Goal: Transaction & Acquisition: Purchase product/service

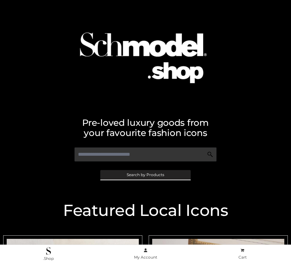
click at [145, 174] on span "Search by Products" at bounding box center [146, 175] width 38 height 4
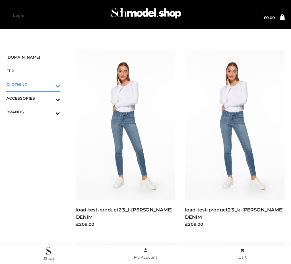
click at [49, 84] on icon "Toggle Submenu" at bounding box center [24, 85] width 71 height 7
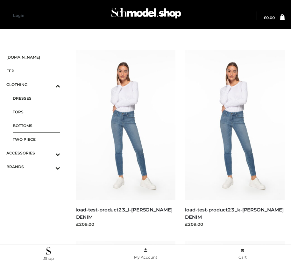
click at [36, 125] on span "BOTTOMS" at bounding box center [36, 125] width 47 height 7
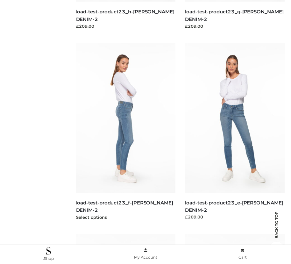
click at [125, 132] on img at bounding box center [126, 117] width 100 height 149
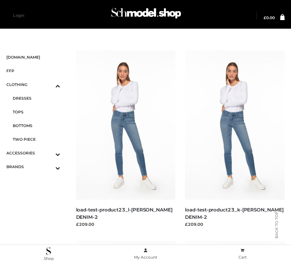
scroll to position [198, 0]
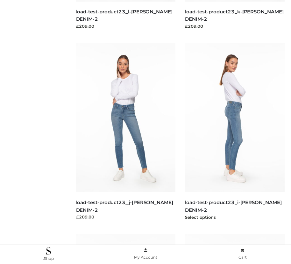
click at [234, 132] on img at bounding box center [235, 117] width 100 height 149
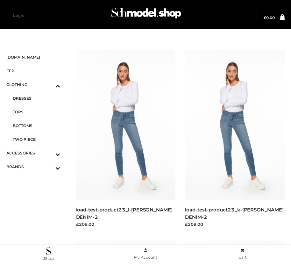
scroll to position [7, 0]
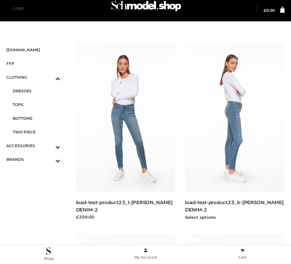
click at [234, 132] on img at bounding box center [235, 117] width 100 height 149
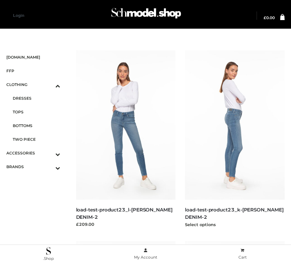
scroll to position [770, 0]
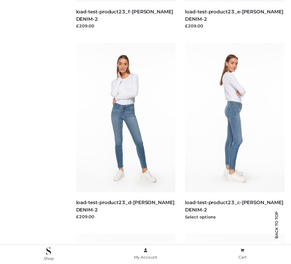
click at [234, 132] on img at bounding box center [235, 117] width 100 height 149
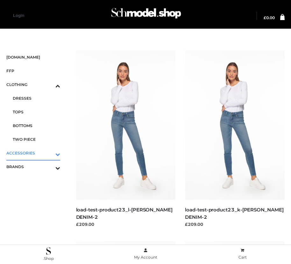
click at [49, 153] on icon "Toggle Submenu" at bounding box center [24, 153] width 71 height 7
click at [36, 125] on span "JEWELRY" at bounding box center [36, 125] width 47 height 7
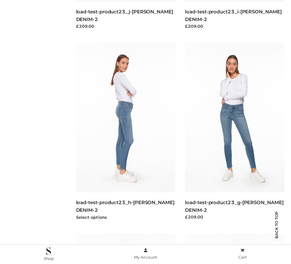
click at [125, 132] on img at bounding box center [126, 117] width 100 height 149
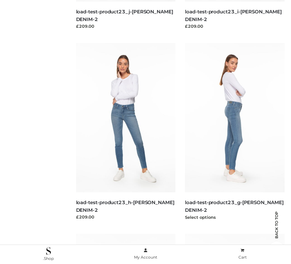
click at [234, 132] on img at bounding box center [235, 117] width 100 height 149
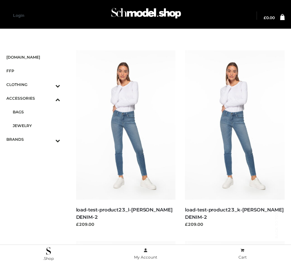
scroll to position [770, 0]
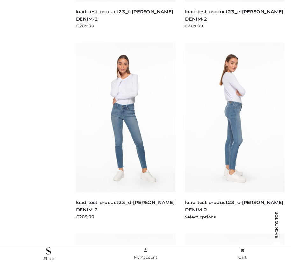
click at [234, 132] on img at bounding box center [235, 117] width 100 height 149
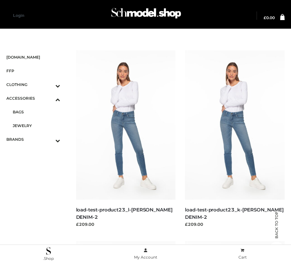
scroll to position [960, 0]
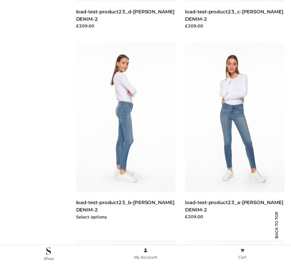
click at [125, 132] on img at bounding box center [126, 117] width 100 height 149
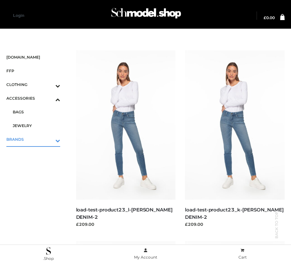
click at [49, 139] on icon "Toggle Submenu" at bounding box center [24, 140] width 71 height 7
click at [36, 139] on span "PARKERSMITH" at bounding box center [36, 138] width 47 height 7
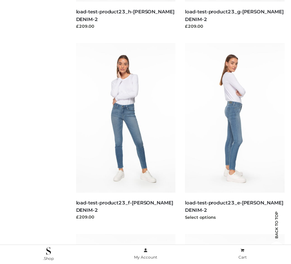
click at [234, 132] on img at bounding box center [235, 117] width 100 height 149
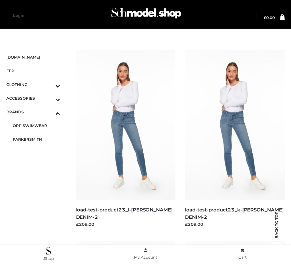
scroll to position [579, 0]
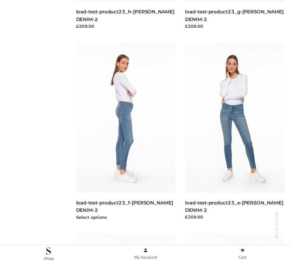
click at [125, 132] on img at bounding box center [126, 117] width 100 height 149
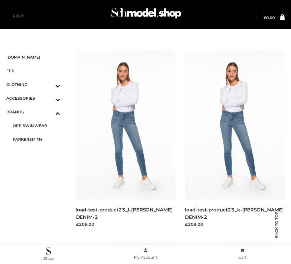
scroll to position [960, 0]
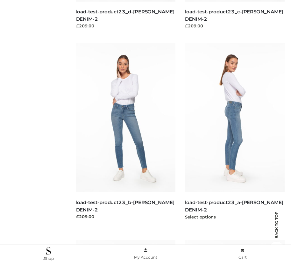
click at [234, 132] on img at bounding box center [235, 117] width 100 height 149
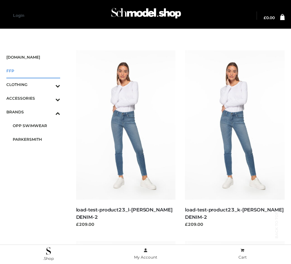
click at [33, 71] on span "FFP" at bounding box center [33, 70] width 54 height 7
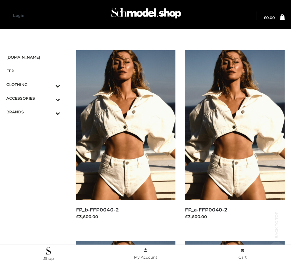
scroll to position [579, 0]
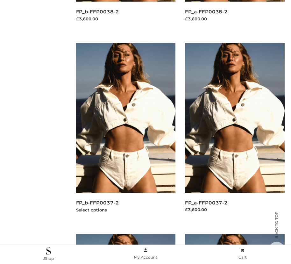
click at [125, 132] on img at bounding box center [126, 117] width 100 height 149
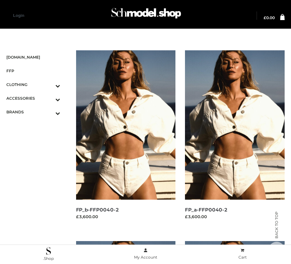
scroll to position [770, 0]
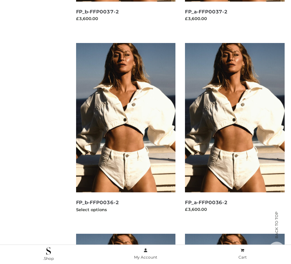
click at [125, 132] on img at bounding box center [126, 117] width 100 height 149
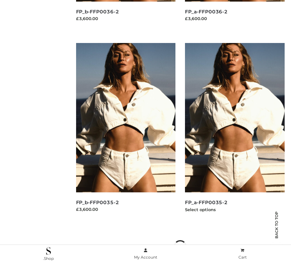
click at [234, 132] on img at bounding box center [235, 117] width 100 height 149
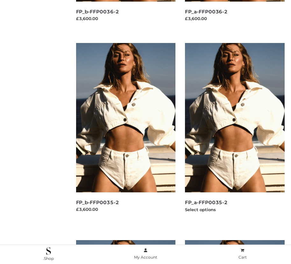
scroll to position [198, 0]
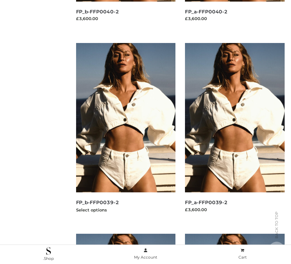
click at [125, 132] on img at bounding box center [126, 117] width 100 height 149
